Goal: Information Seeking & Learning: Learn about a topic

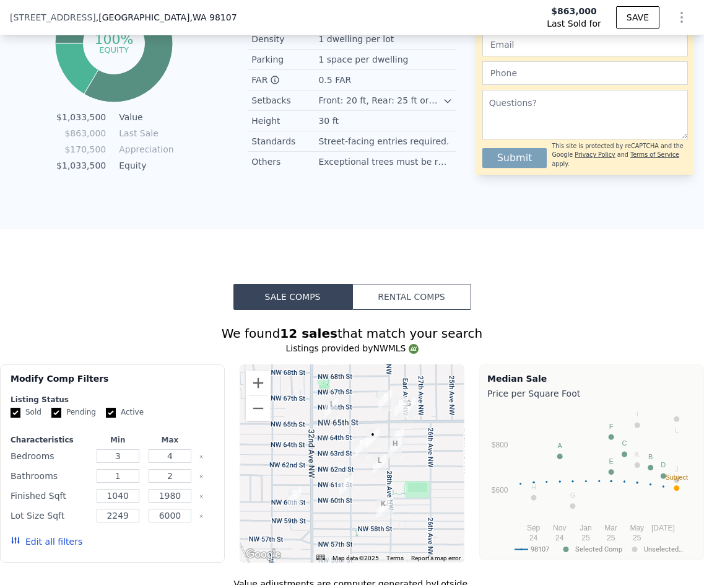
scroll to position [442, 0]
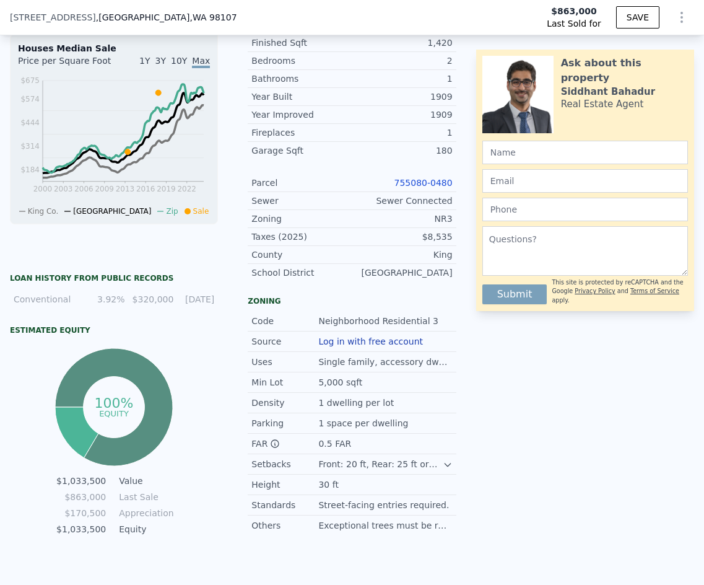
type input "$ 1,034,000"
type input "$ 23,092"
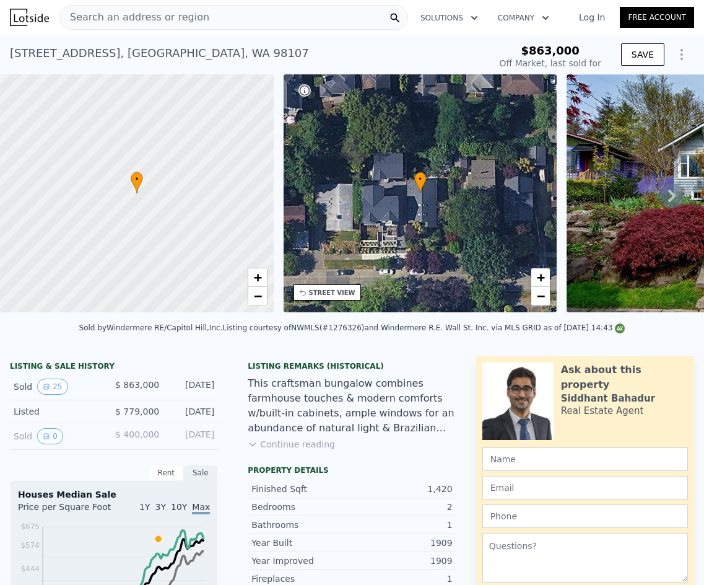
click at [177, 19] on span "Search an address or region" at bounding box center [134, 17] width 149 height 15
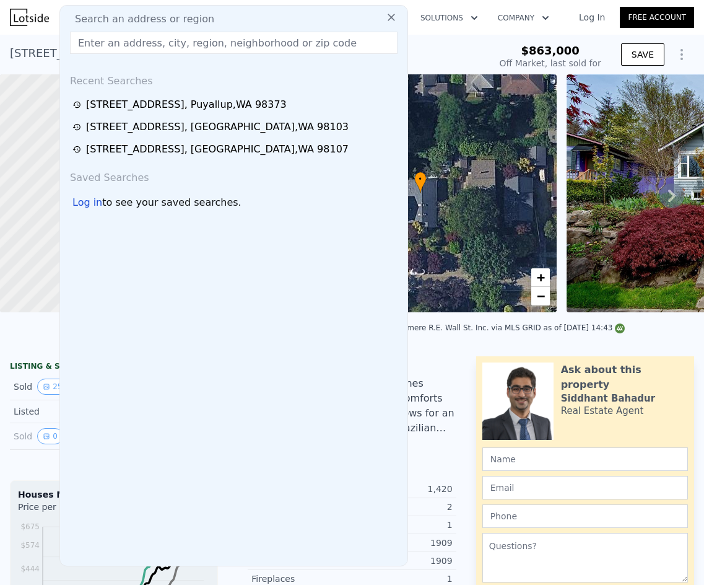
drag, startPoint x: 177, startPoint y: 19, endPoint x: 134, endPoint y: 47, distance: 51.4
click at [134, 47] on input "text" at bounding box center [234, 43] width 328 height 22
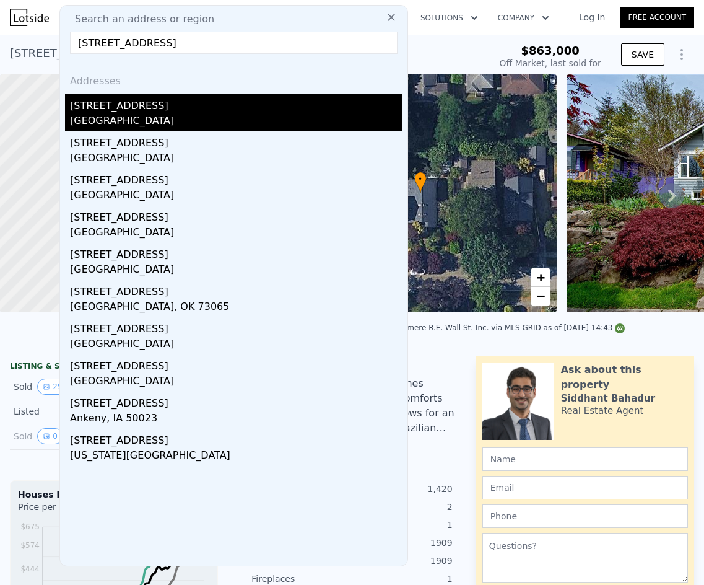
type input "[STREET_ADDRESS]"
click at [172, 115] on div "[GEOGRAPHIC_DATA]" at bounding box center [236, 121] width 333 height 17
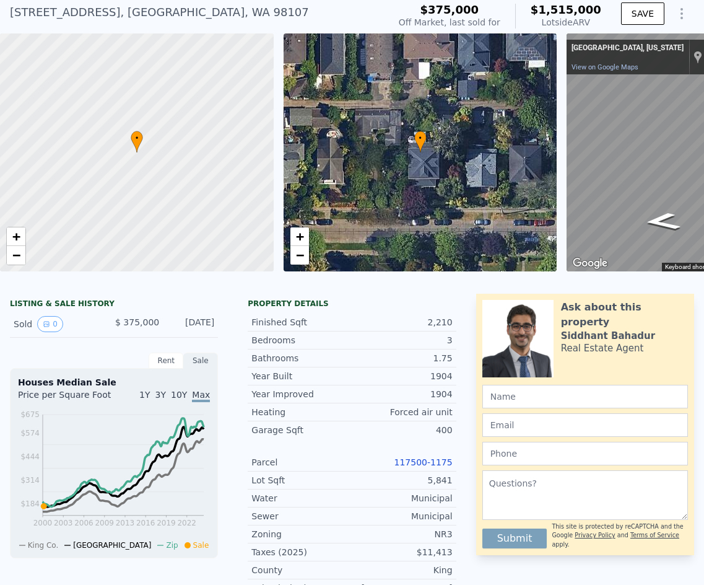
scroll to position [4, 0]
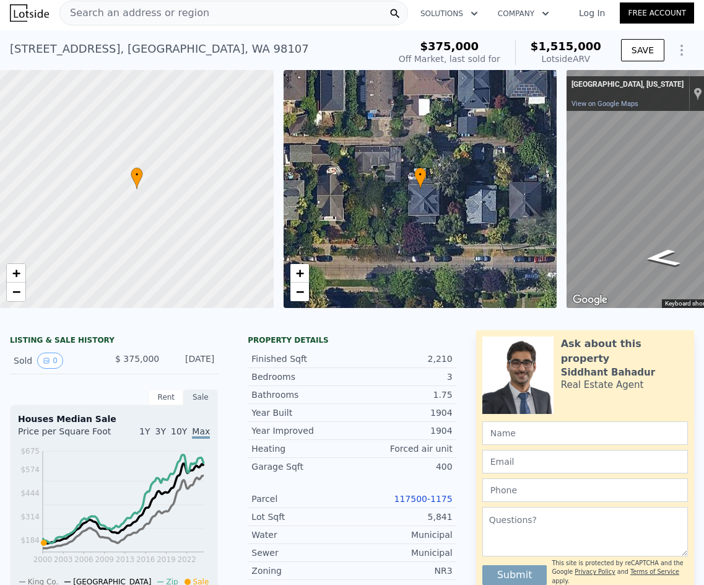
click at [122, 9] on span "Search an address or region" at bounding box center [134, 13] width 149 height 15
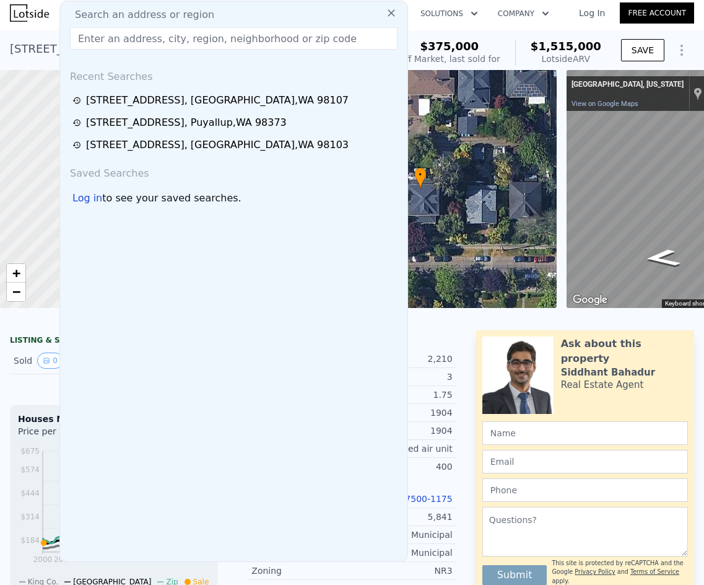
click at [106, 40] on input "text" at bounding box center [234, 38] width 328 height 22
paste input "[STREET_ADDRESS]"
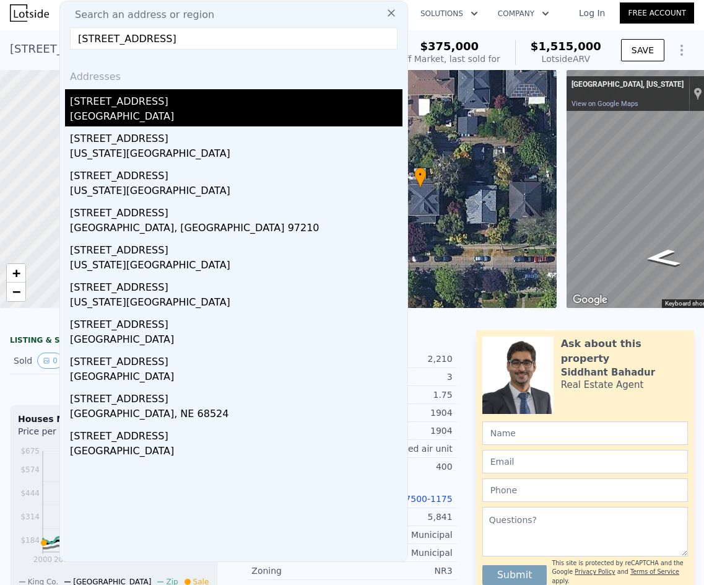
type input "[STREET_ADDRESS]"
click at [140, 100] on div "[STREET_ADDRESS]" at bounding box center [236, 99] width 333 height 20
